Goal: Check status: Check status

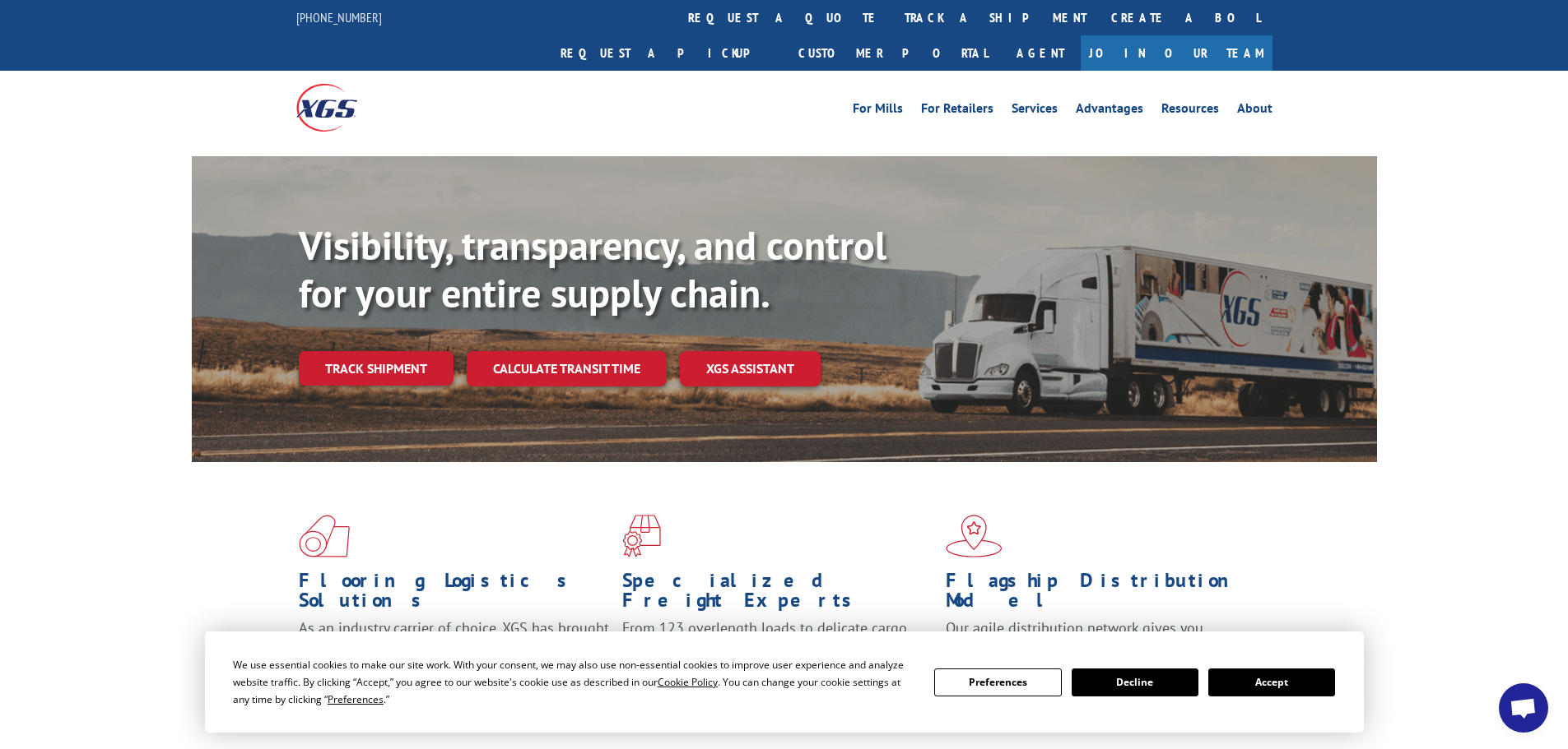
click at [398, 351] on link "Track shipment" at bounding box center [376, 368] width 155 height 35
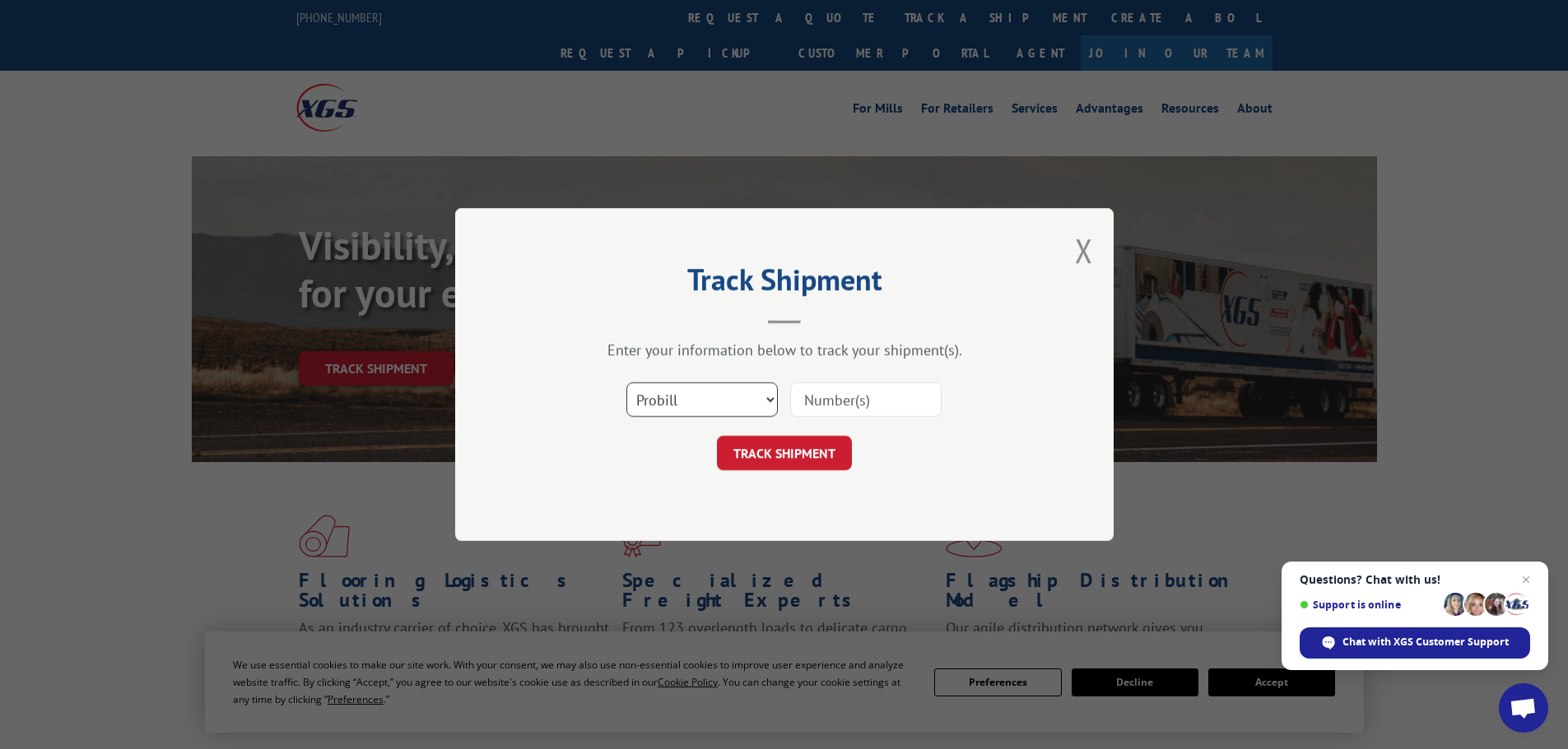
click at [721, 401] on select "Select category... Probill BOL PO" at bounding box center [701, 400] width 151 height 35
select select "bol"
click at [626, 383] on select "Select category... Probill BOL PO" at bounding box center [701, 400] width 151 height 35
click at [825, 393] on input at bounding box center [865, 400] width 151 height 35
paste input "2557372"
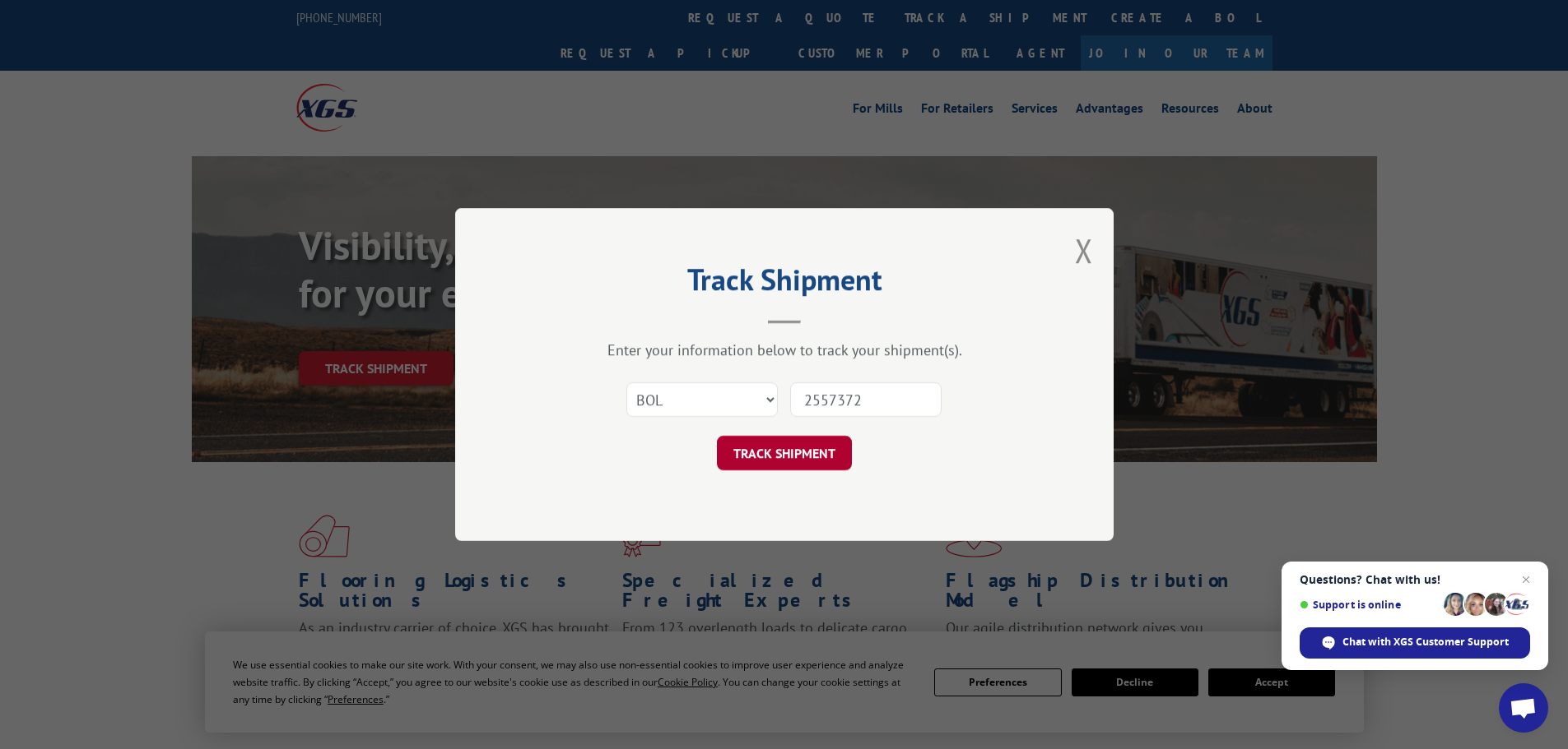
type input "2557372"
click at [774, 454] on button "TRACK SHIPMENT" at bounding box center [784, 453] width 135 height 35
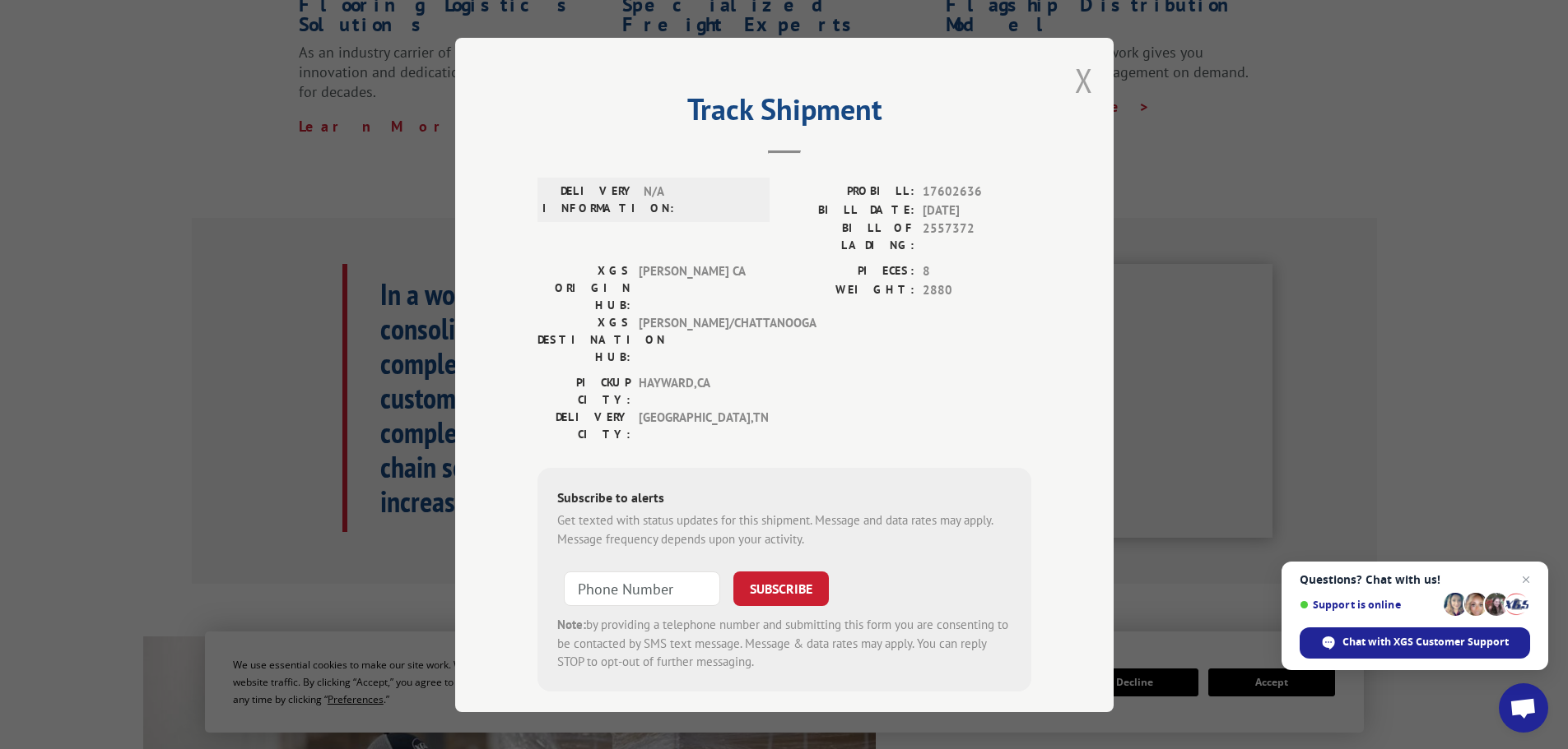
click at [1077, 77] on button "Close modal" at bounding box center [1083, 80] width 18 height 43
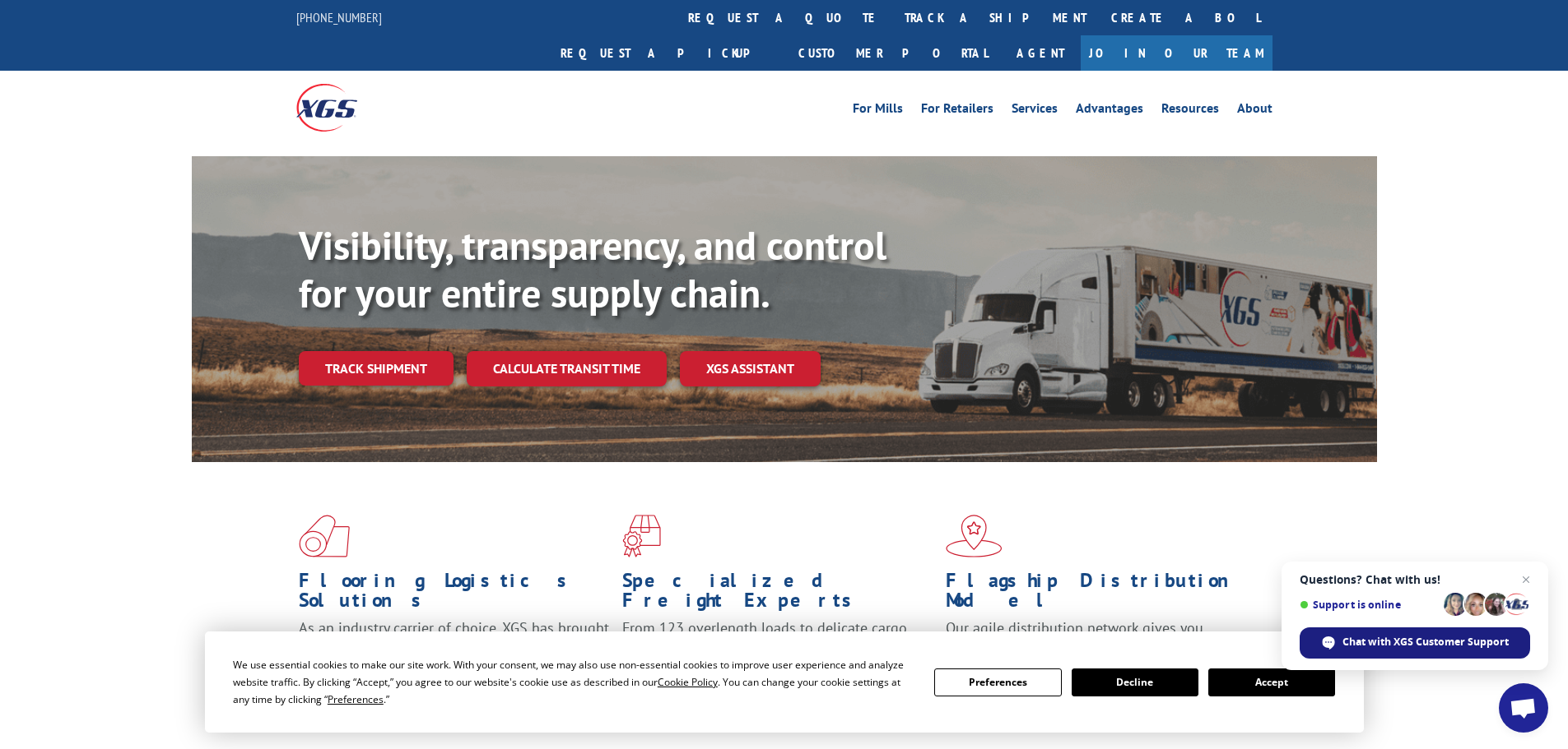
click at [1447, 638] on span "Chat with XGS Customer Support" at bounding box center [1425, 642] width 166 height 14
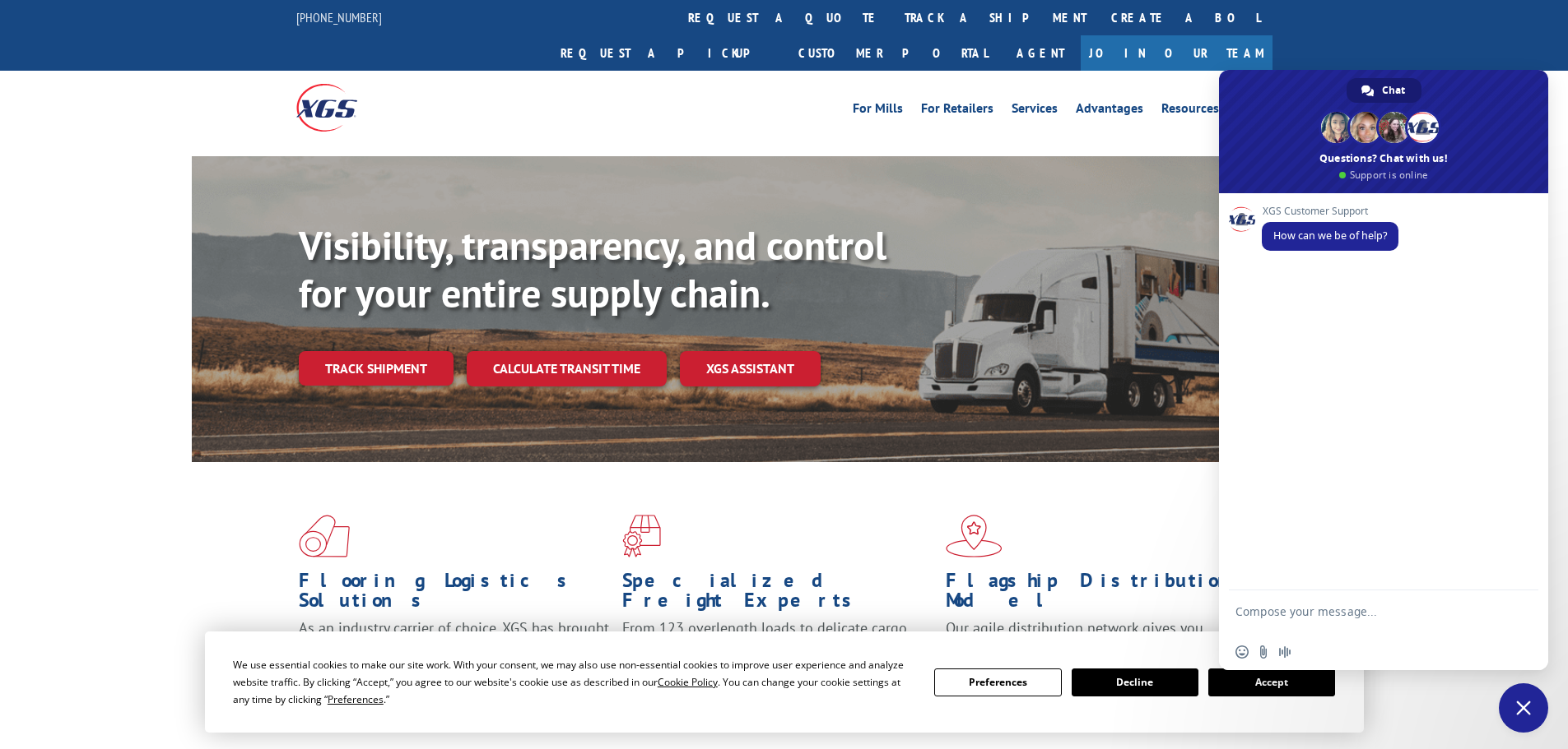
click at [1277, 613] on textarea "Compose your message..." at bounding box center [1365, 619] width 260 height 30
type textarea "any way to get a sooner date for 2557372?"
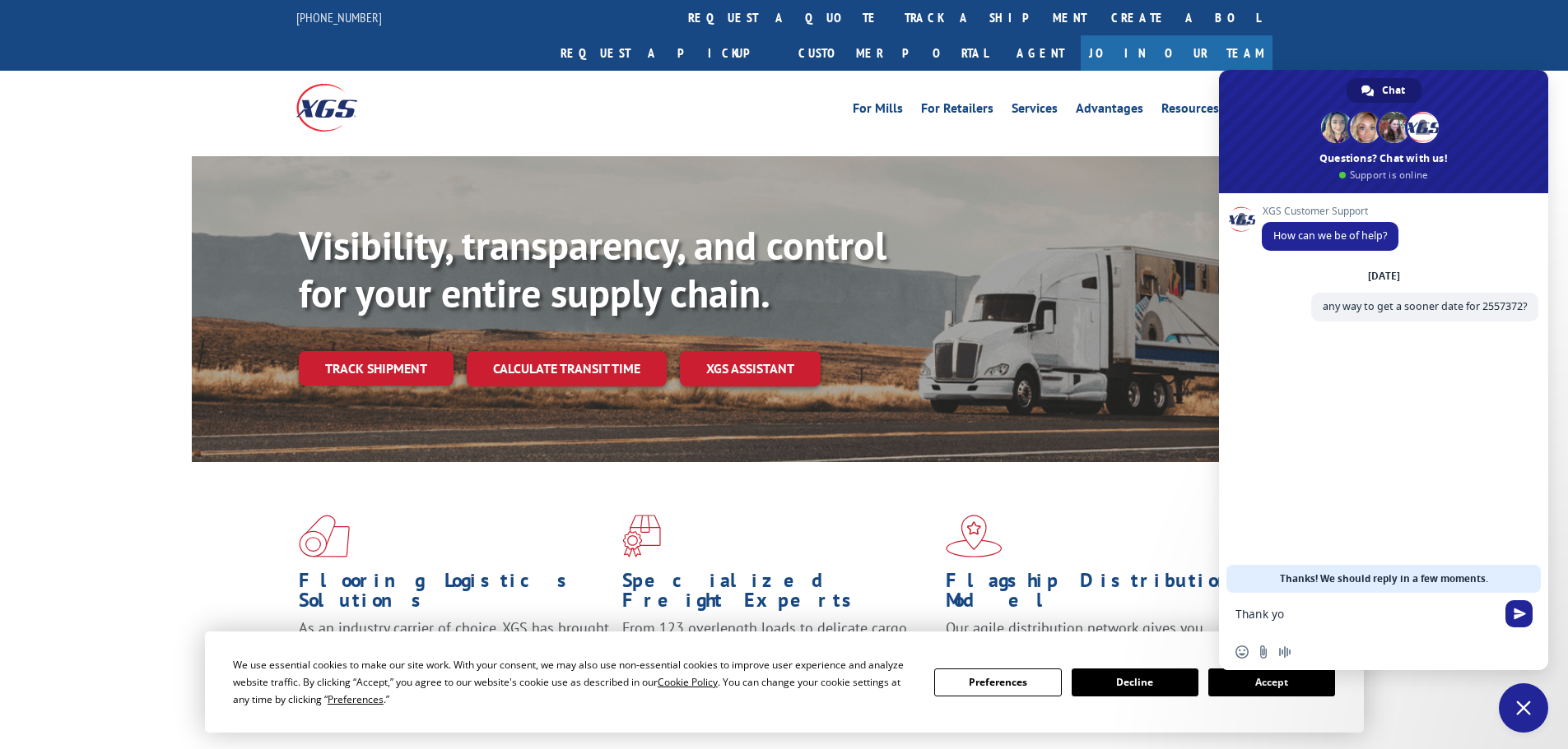
type textarea "Thank you"
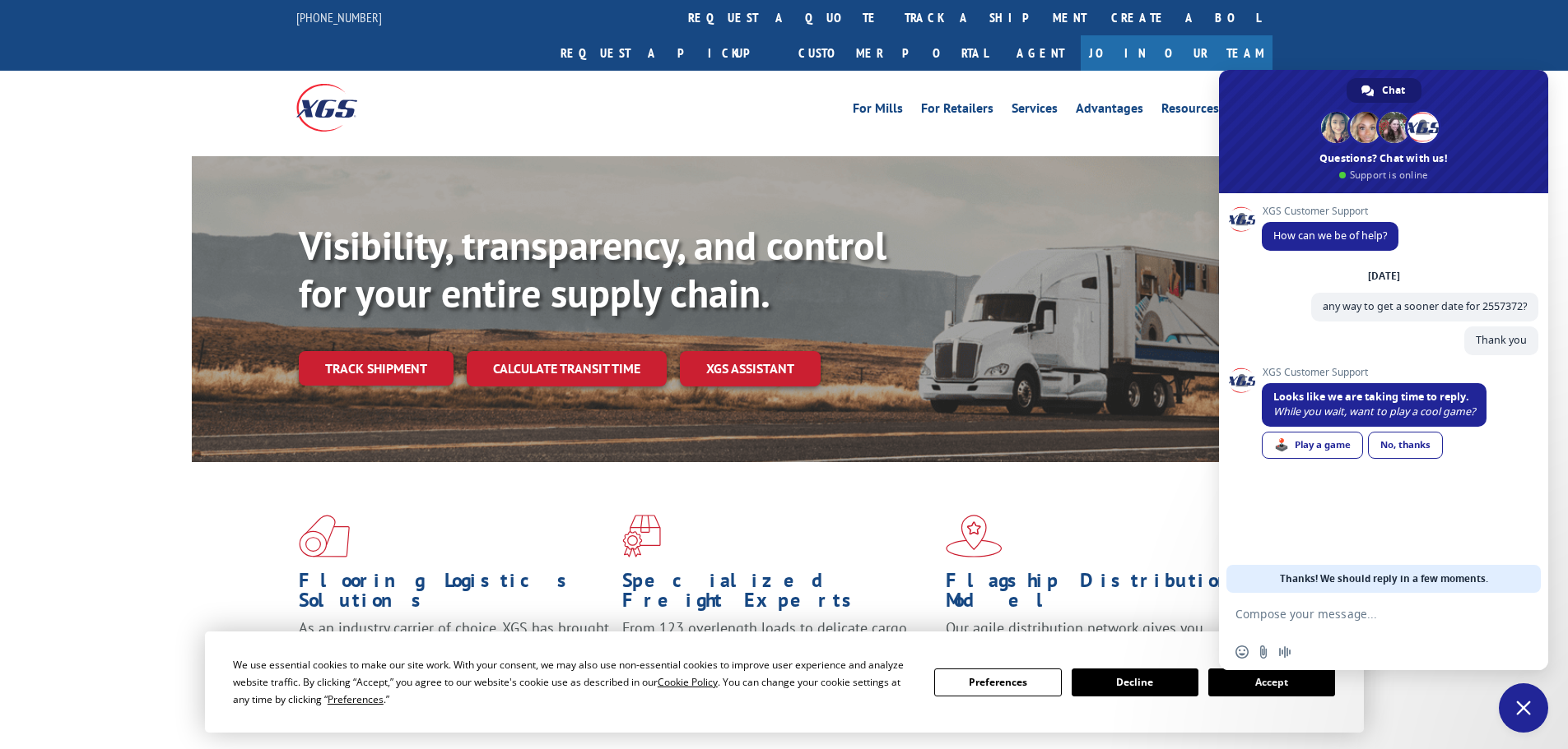
click at [1409, 445] on div "No, thanks" at bounding box center [1405, 445] width 75 height 27
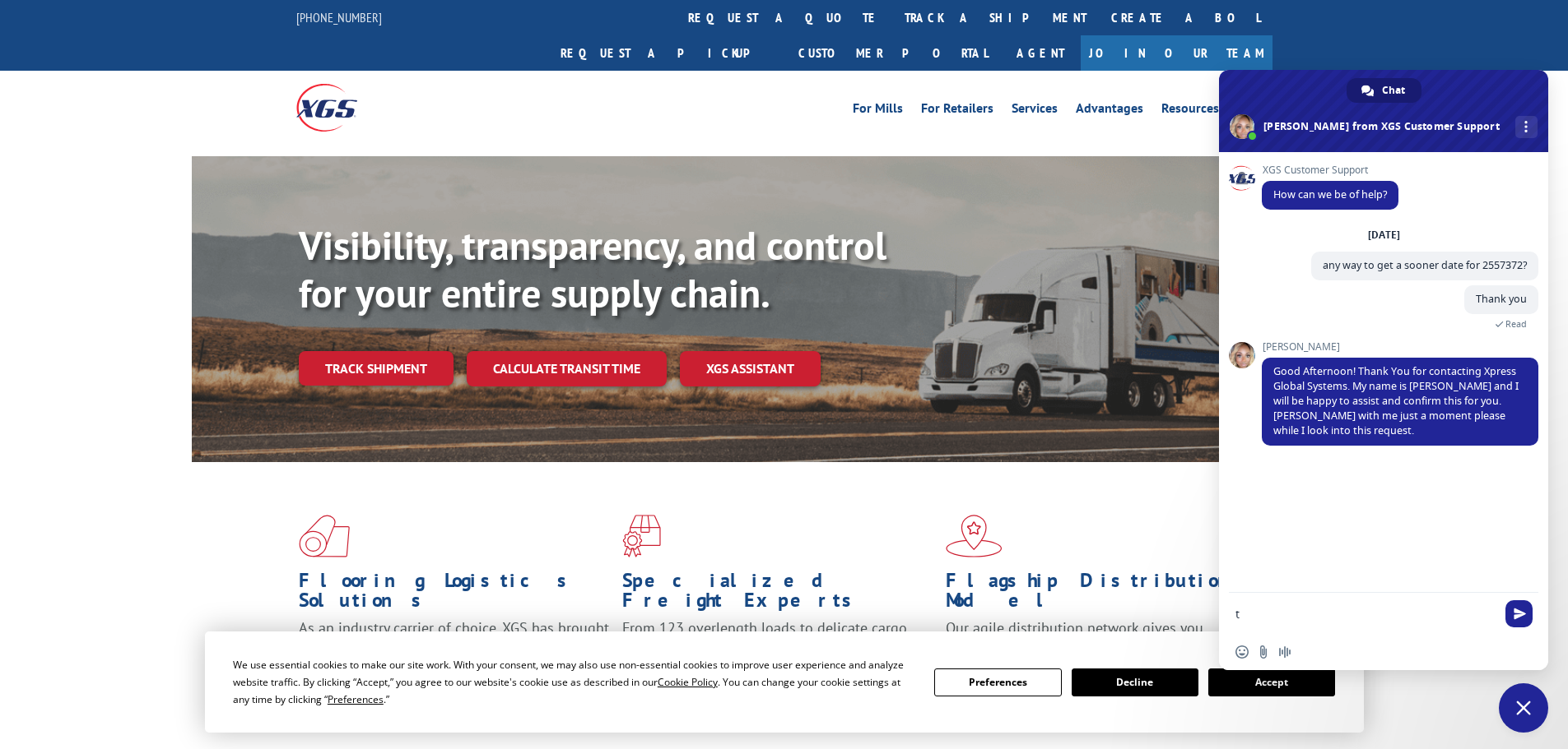
type textarea "ty"
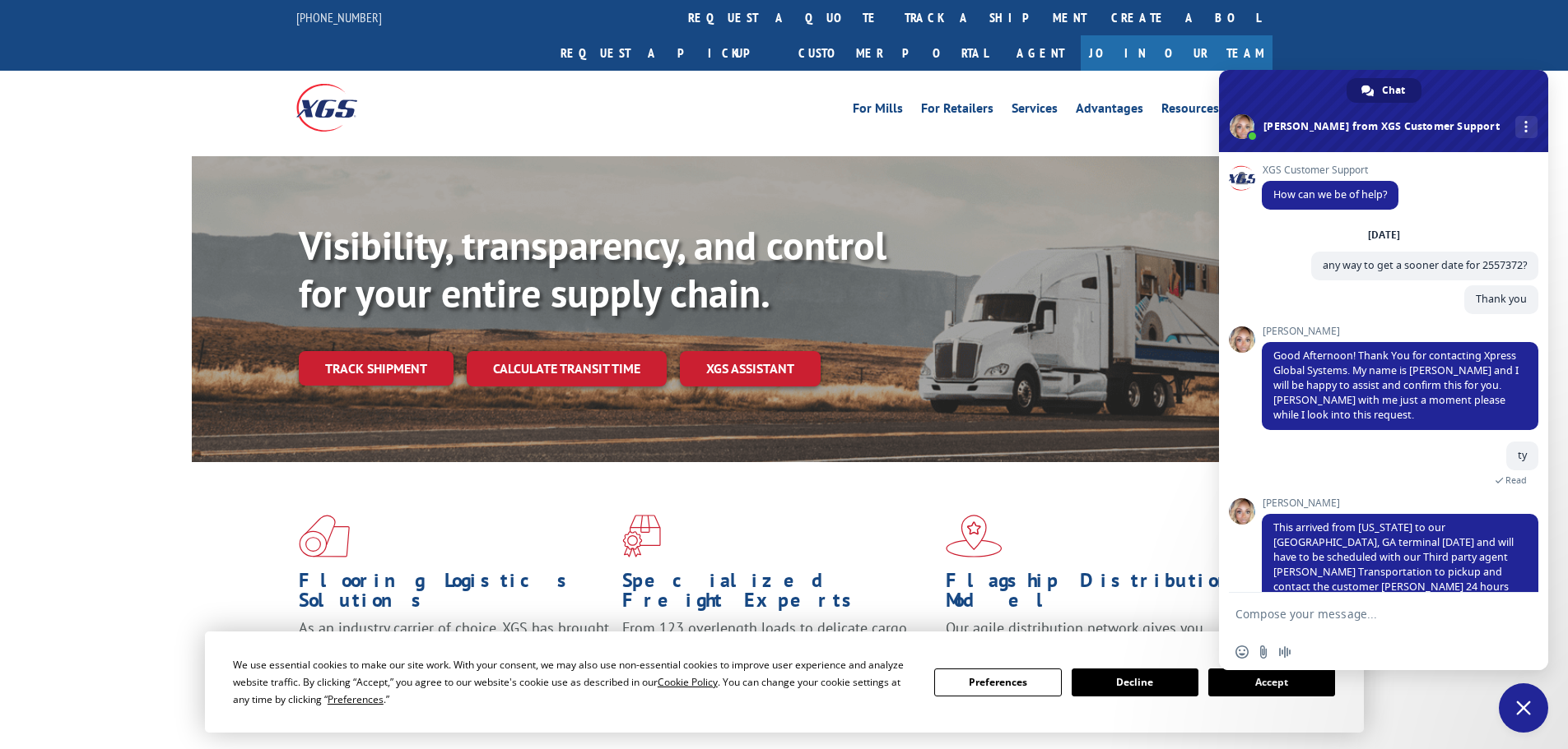
scroll to position [42, 0]
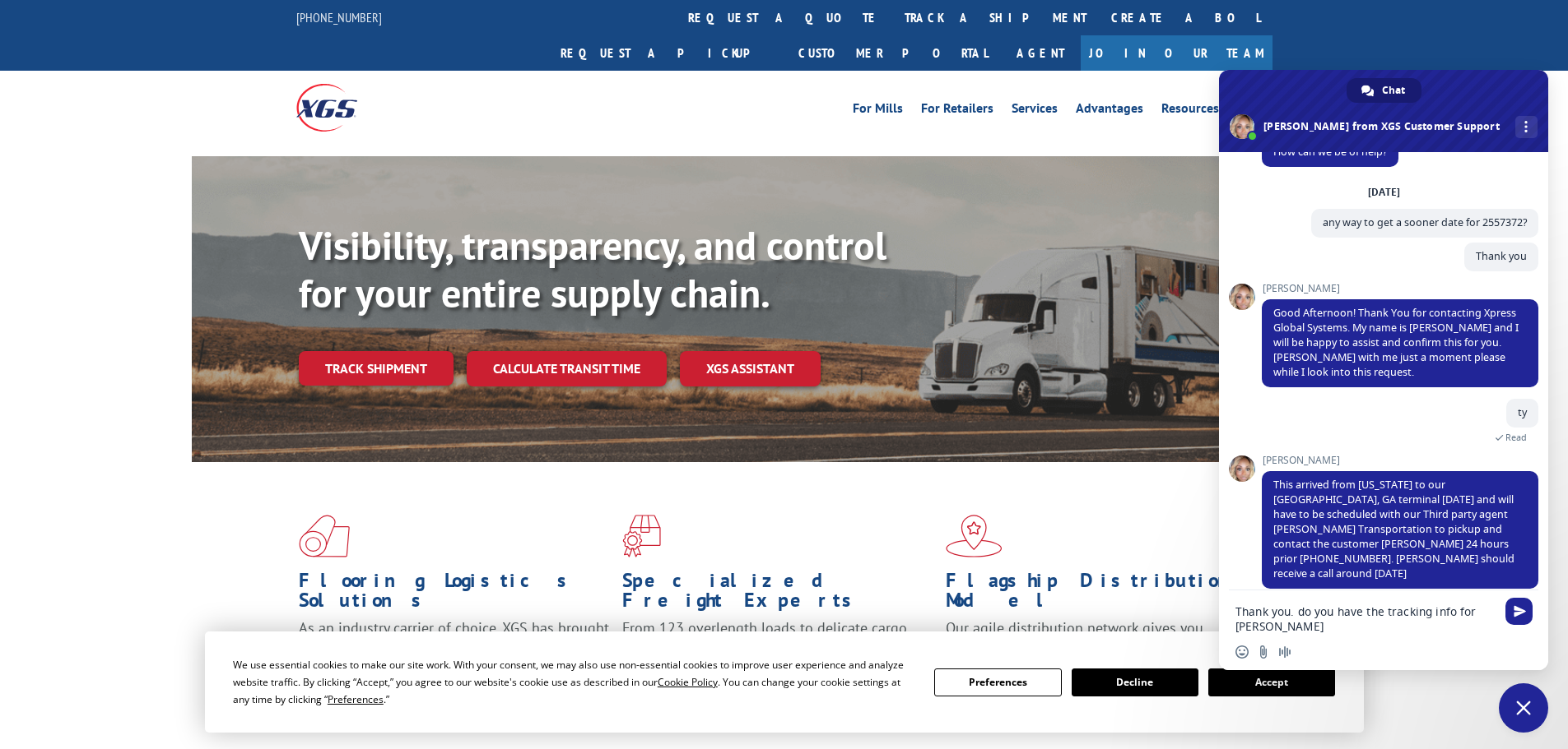
type textarea "Thank you. do you have the tracking info for [PERSON_NAME]?"
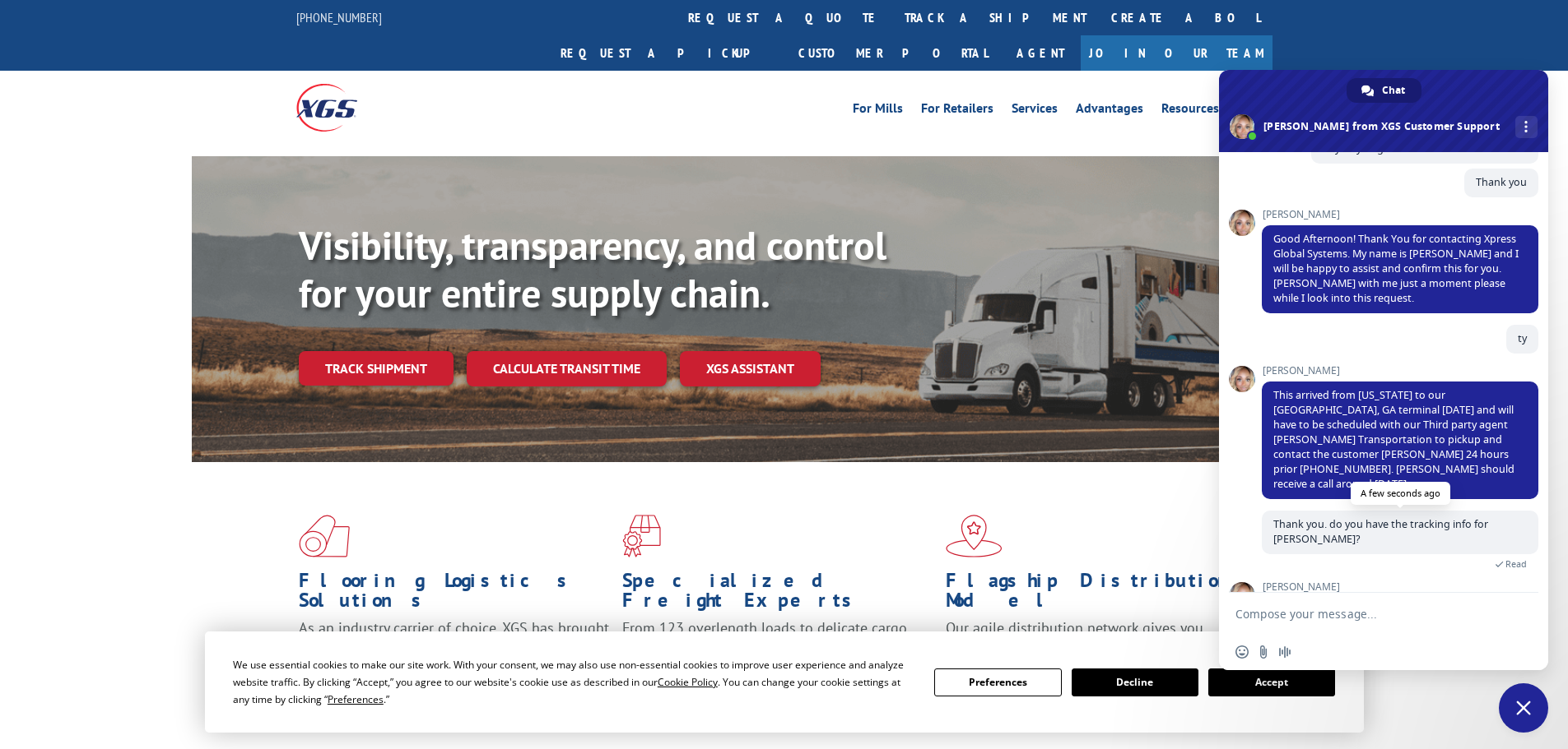
scroll to position [199, 0]
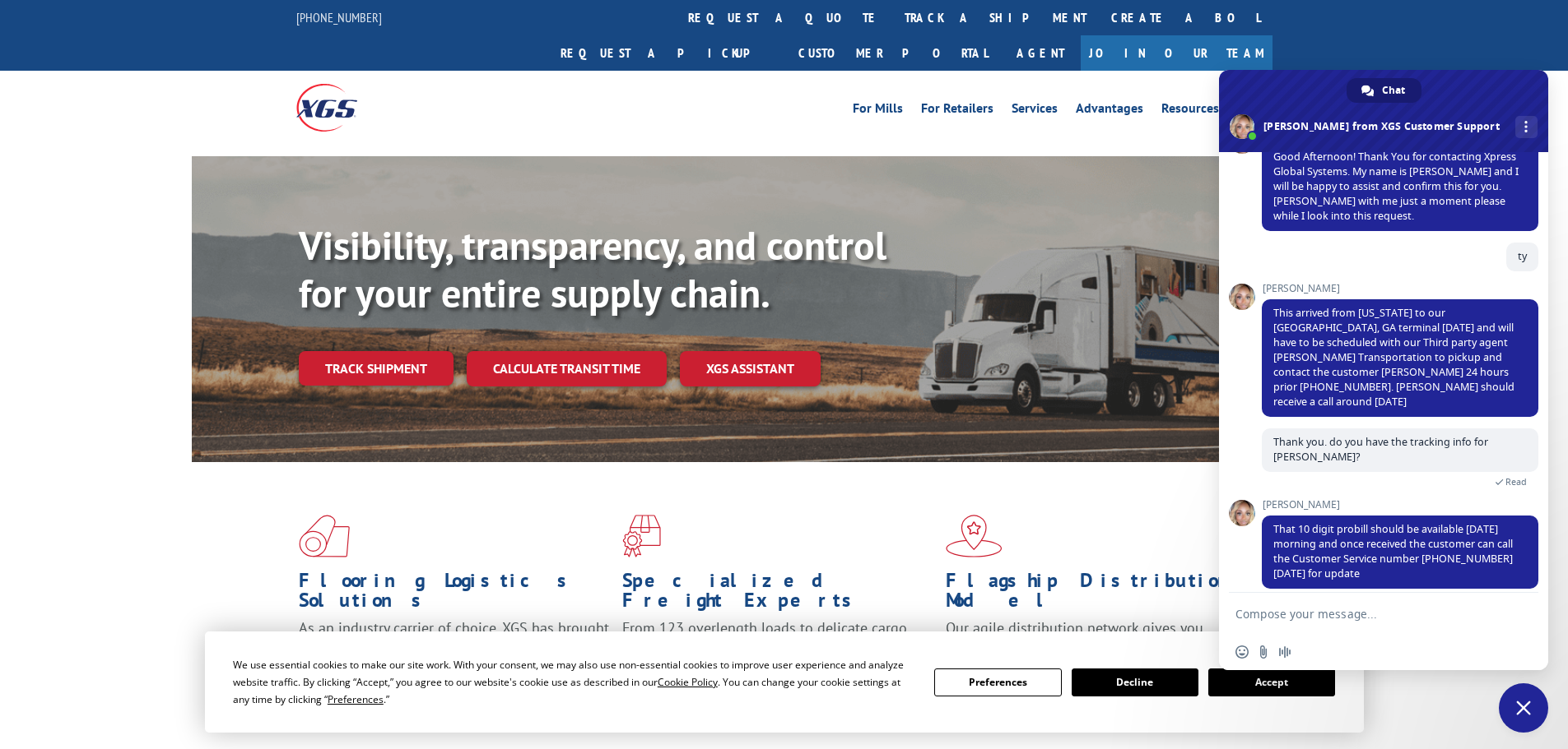
click at [1282, 620] on textarea "Compose your message..." at bounding box center [1365, 613] width 260 height 14
type textarea "Thank you!"
click at [1510, 618] on span "Send" at bounding box center [1519, 614] width 27 height 27
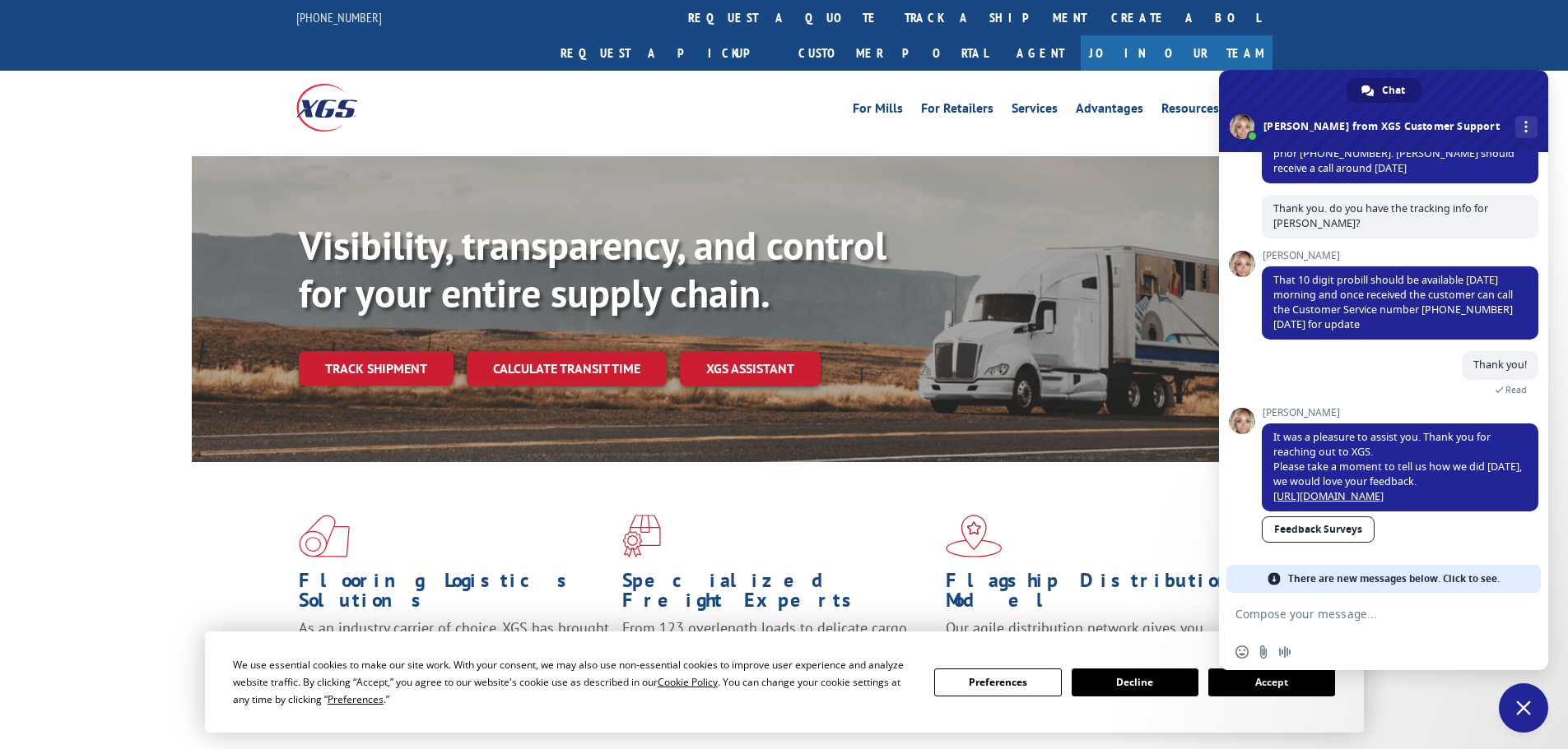
scroll to position [405, 0]
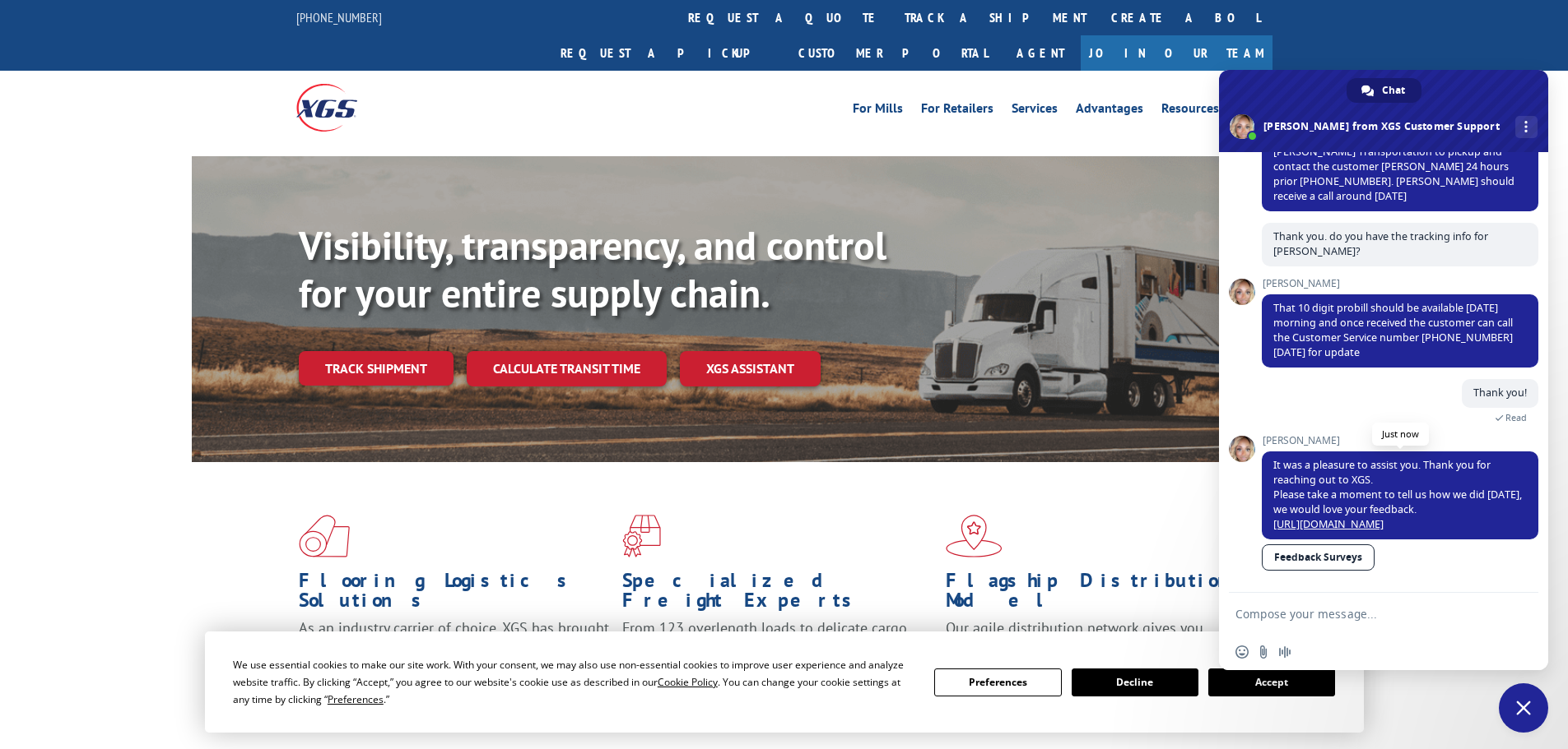
click at [1383, 517] on link "[URL][DOMAIN_NAME]" at bounding box center [1328, 524] width 111 height 14
